Goal: Task Accomplishment & Management: Use online tool/utility

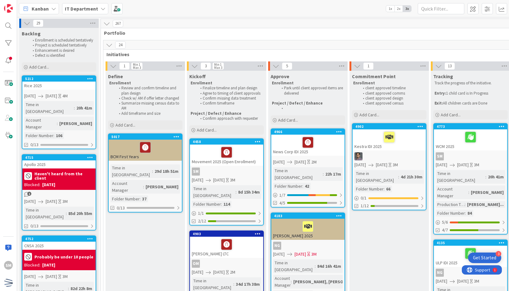
click at [250, 191] on div "Time in Column : 8d 15h 34m Folder Number : 114" at bounding box center [227, 196] width 70 height 22
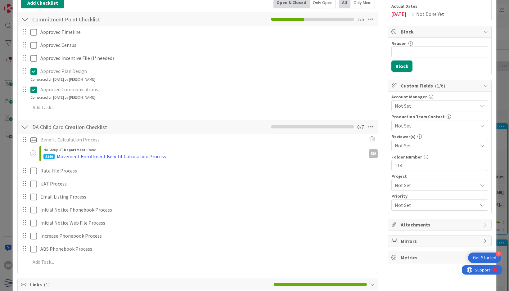
scroll to position [103, 0]
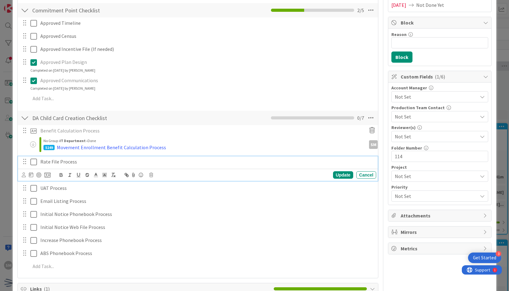
click at [114, 163] on p "Rate File Process" at bounding box center [206, 161] width 333 height 7
click at [48, 173] on icon at bounding box center [47, 175] width 6 height 6
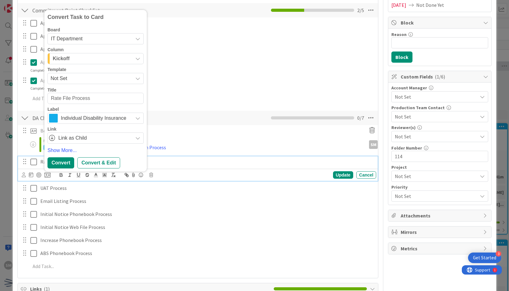
click at [101, 79] on span "Not Set" at bounding box center [90, 78] width 78 height 8
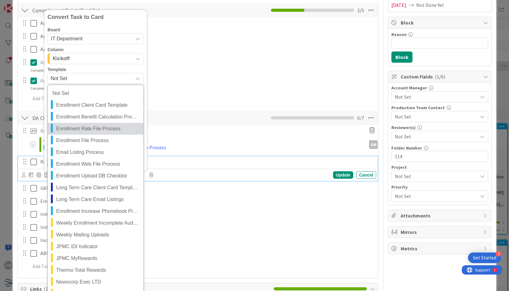
click at [106, 128] on span "Enrollment Rate File Process" at bounding box center [97, 129] width 83 height 8
type textarea "x"
type textarea "Enrollment Rate File Process"
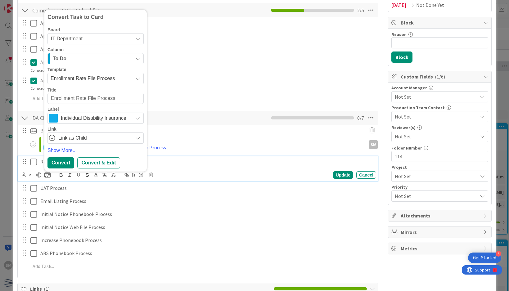
click at [51, 96] on textarea "Enrollment Rate File Process" at bounding box center [95, 98] width 96 height 11
type textarea "x"
type textarea "MEnrollment Rate File Process"
type textarea "x"
type textarea "MoEnrollment Rate File Process"
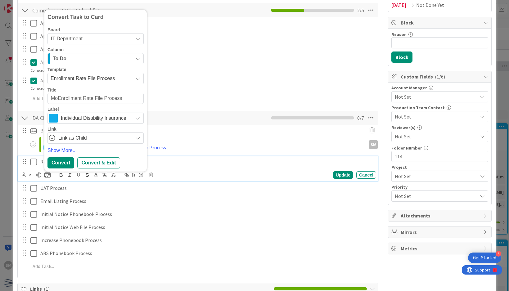
type textarea "x"
type textarea "MovEnrollment Rate File Process"
type textarea "x"
type textarea "MoveEnrollment Rate File Process"
type textarea "x"
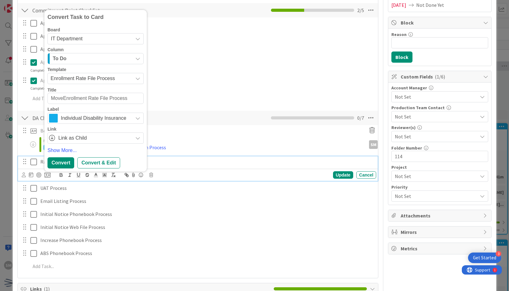
type textarea "MovemEnrollment Rate File Process"
type textarea "x"
type textarea "MovemenEnrollment Rate File Process"
type textarea "x"
type textarea "MovementEnrollment Rate File Process"
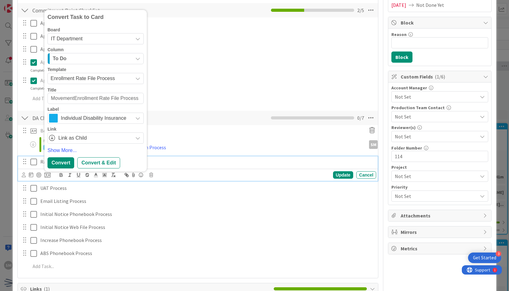
type textarea "x"
type textarea "Movement Enrollment Rate File Process"
click at [98, 165] on div "Convert & Edit" at bounding box center [98, 162] width 43 height 11
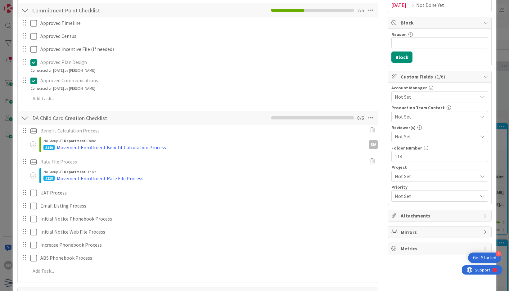
type textarea "x"
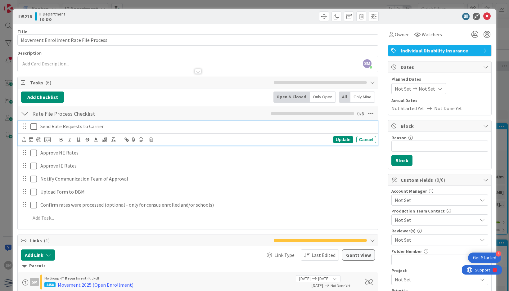
click at [32, 127] on icon at bounding box center [33, 126] width 7 height 7
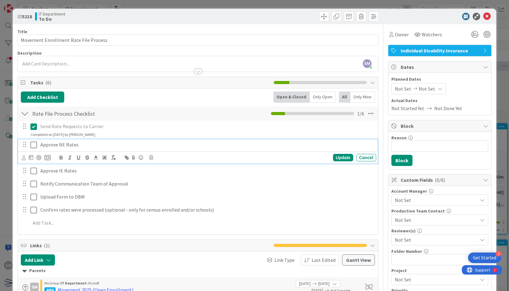
click at [35, 143] on icon at bounding box center [33, 144] width 7 height 7
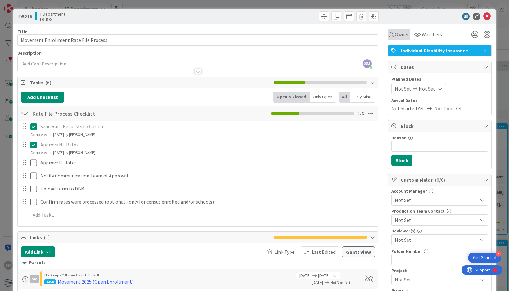
click at [395, 33] on span "Owner" at bounding box center [402, 34] width 14 height 7
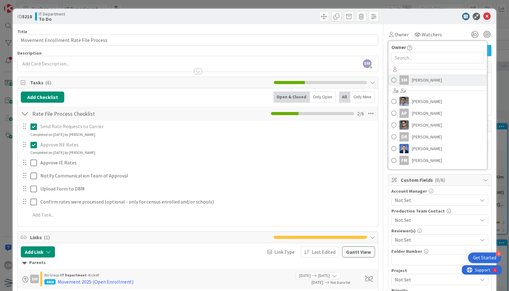
click at [413, 77] on span "[PERSON_NAME]" at bounding box center [427, 79] width 30 height 9
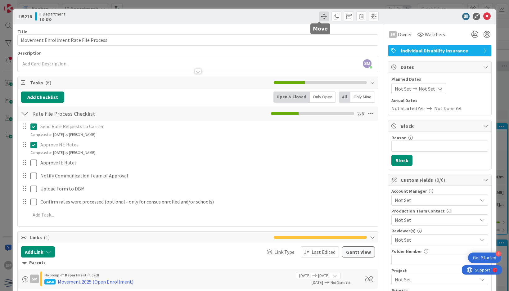
click at [319, 12] on span at bounding box center [324, 16] width 10 height 10
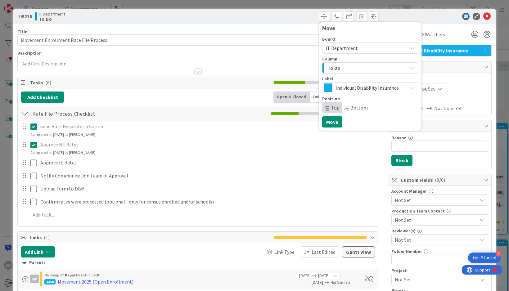
click at [343, 69] on div "To Do" at bounding box center [367, 68] width 82 height 10
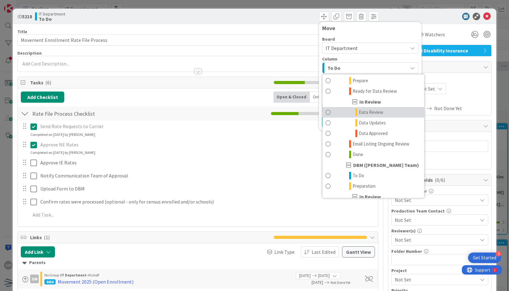
scroll to position [201, 0]
click at [382, 108] on link "Data Review" at bounding box center [373, 113] width 102 height 11
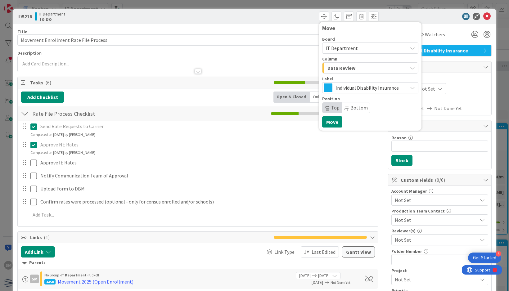
click at [455, 5] on div "ID 5218 IT Department To Do Move Board IT Department Column Data Review Backlog…" at bounding box center [254, 145] width 509 height 291
